Goal: Complete application form

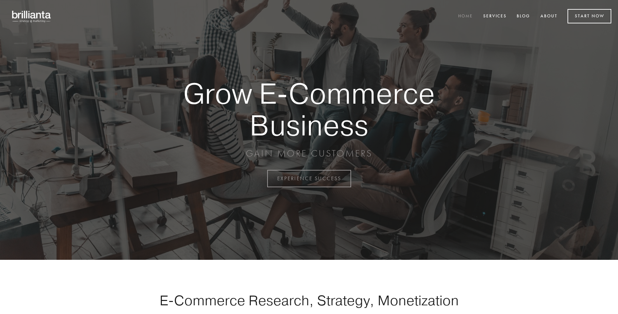
scroll to position [1753, 0]
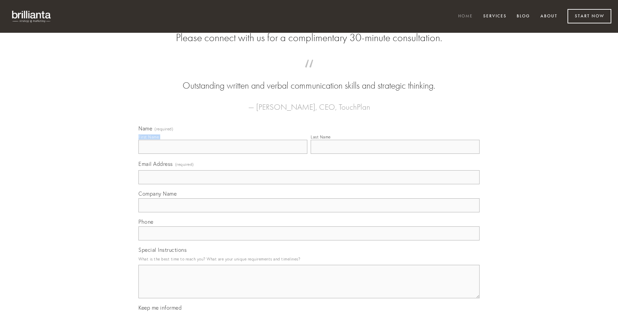
type input "[PERSON_NAME]"
click at [395, 154] on input "Last Name" at bounding box center [395, 147] width 169 height 14
type input "[PERSON_NAME]"
click at [309, 184] on input "Email Address (required)" at bounding box center [308, 177] width 341 height 14
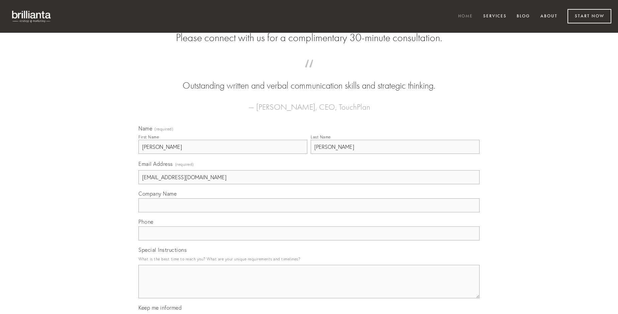
type input "[EMAIL_ADDRESS][DOMAIN_NAME]"
click at [309, 212] on input "Company Name" at bounding box center [308, 205] width 341 height 14
type input "valens"
click at [309, 240] on input "text" at bounding box center [308, 233] width 341 height 14
click at [309, 288] on textarea "Special Instructions" at bounding box center [308, 281] width 341 height 33
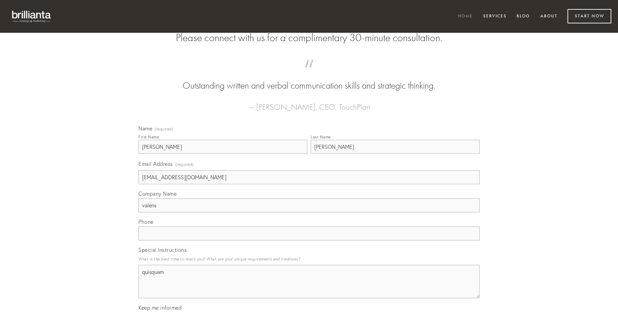
type textarea "quisquam"
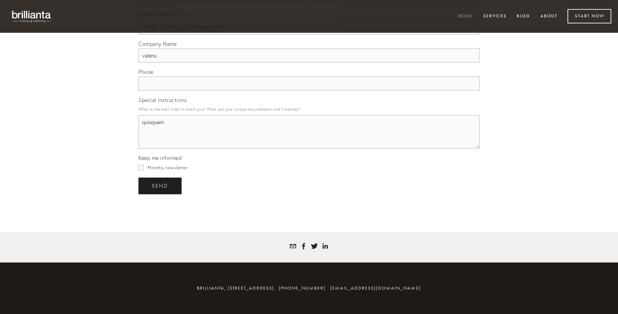
click at [160, 186] on span "send" at bounding box center [160, 186] width 16 height 6
